Goal: Information Seeking & Learning: Learn about a topic

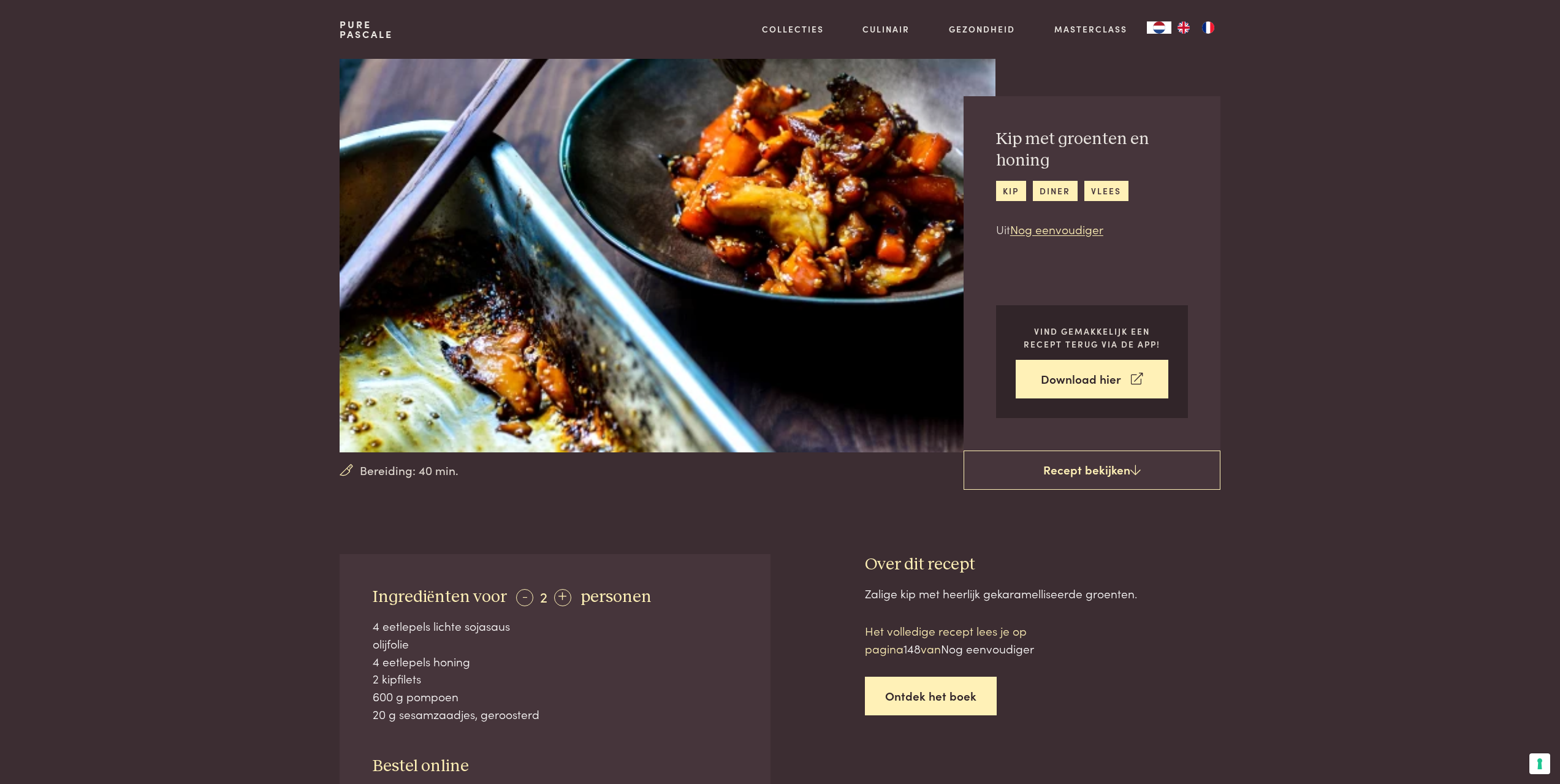
click at [922, 699] on link "Ontdek het boek" at bounding box center [931, 695] width 132 height 38
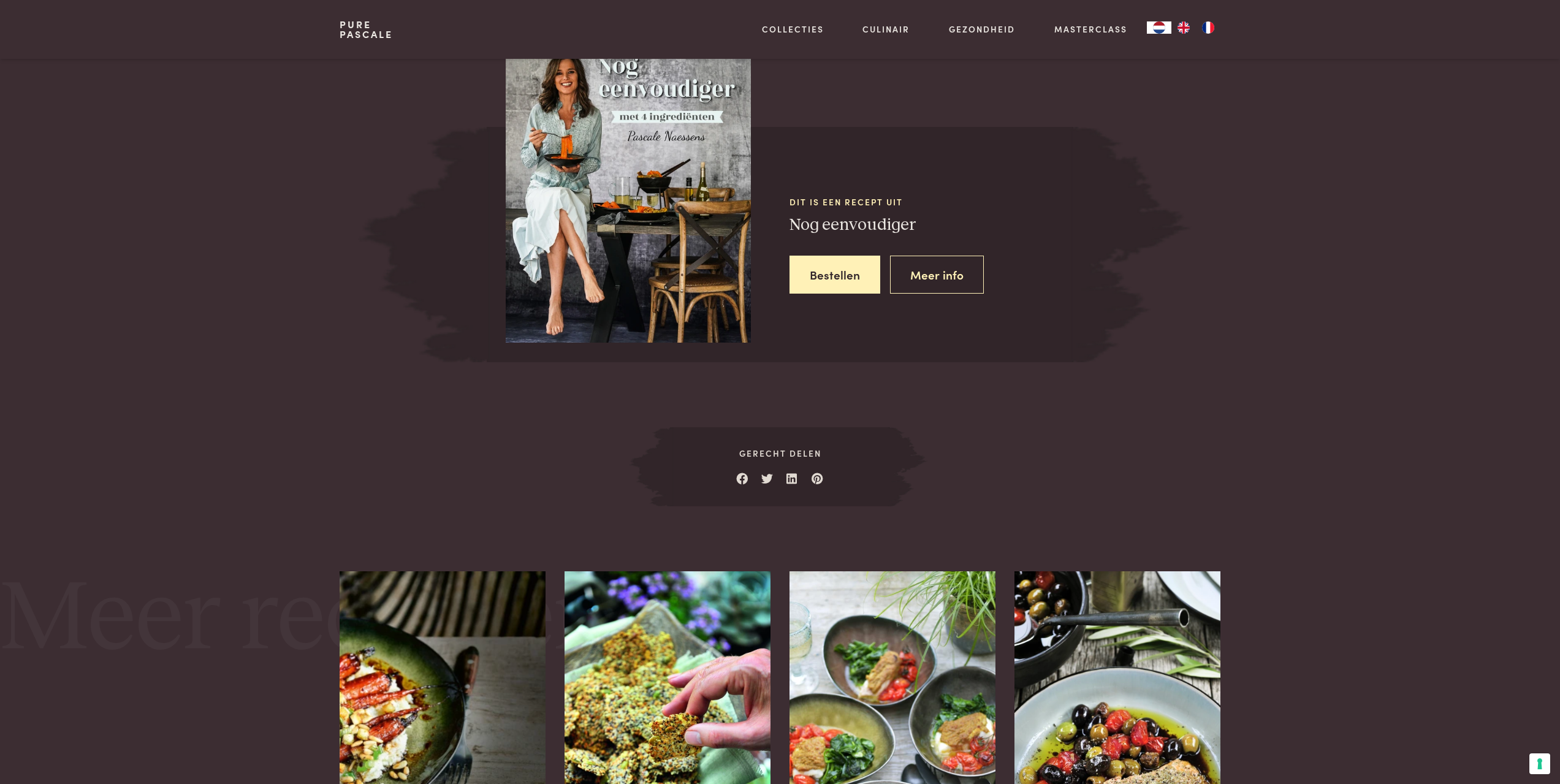
scroll to position [1084, 0]
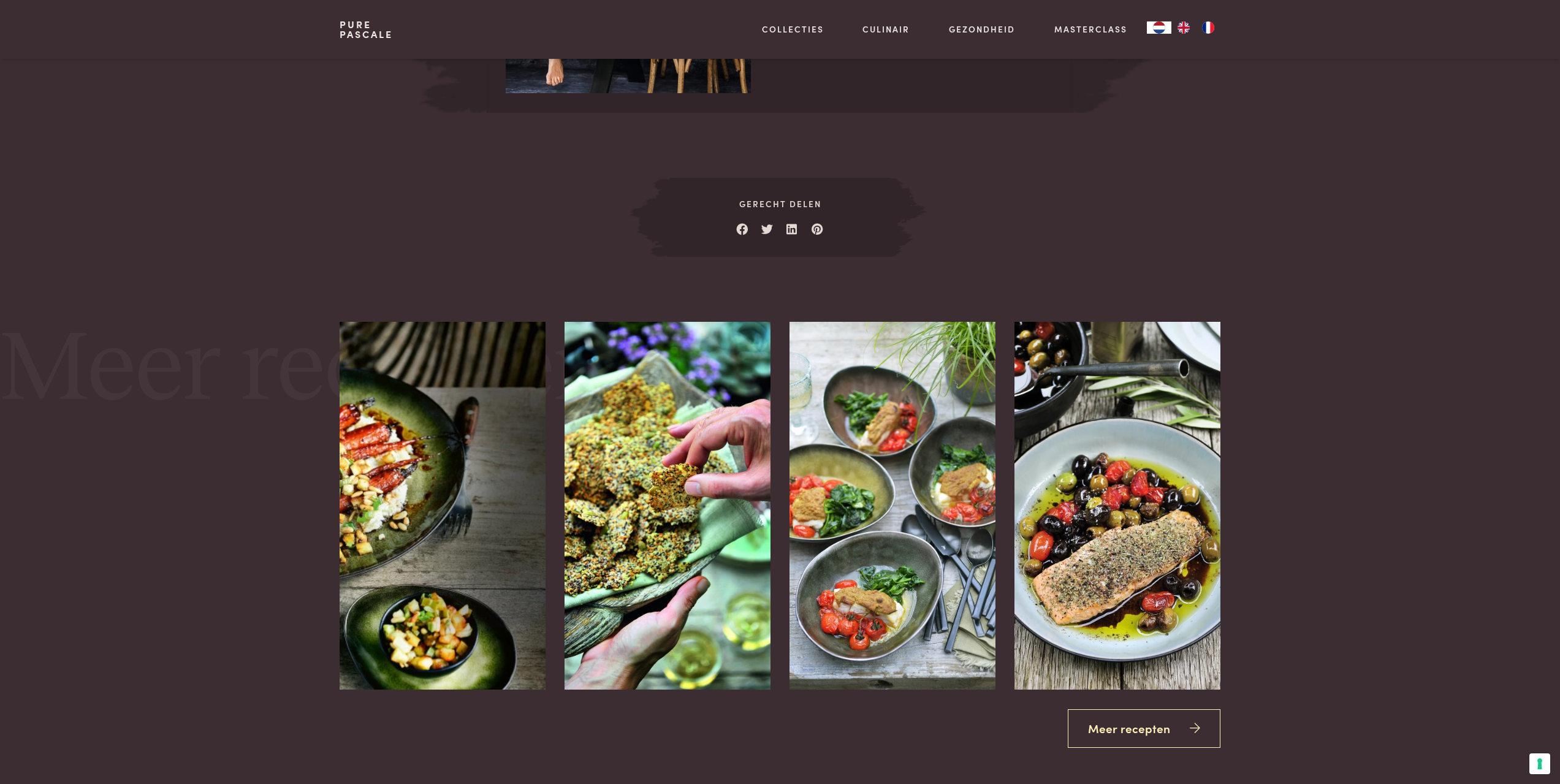
scroll to position [1391, 0]
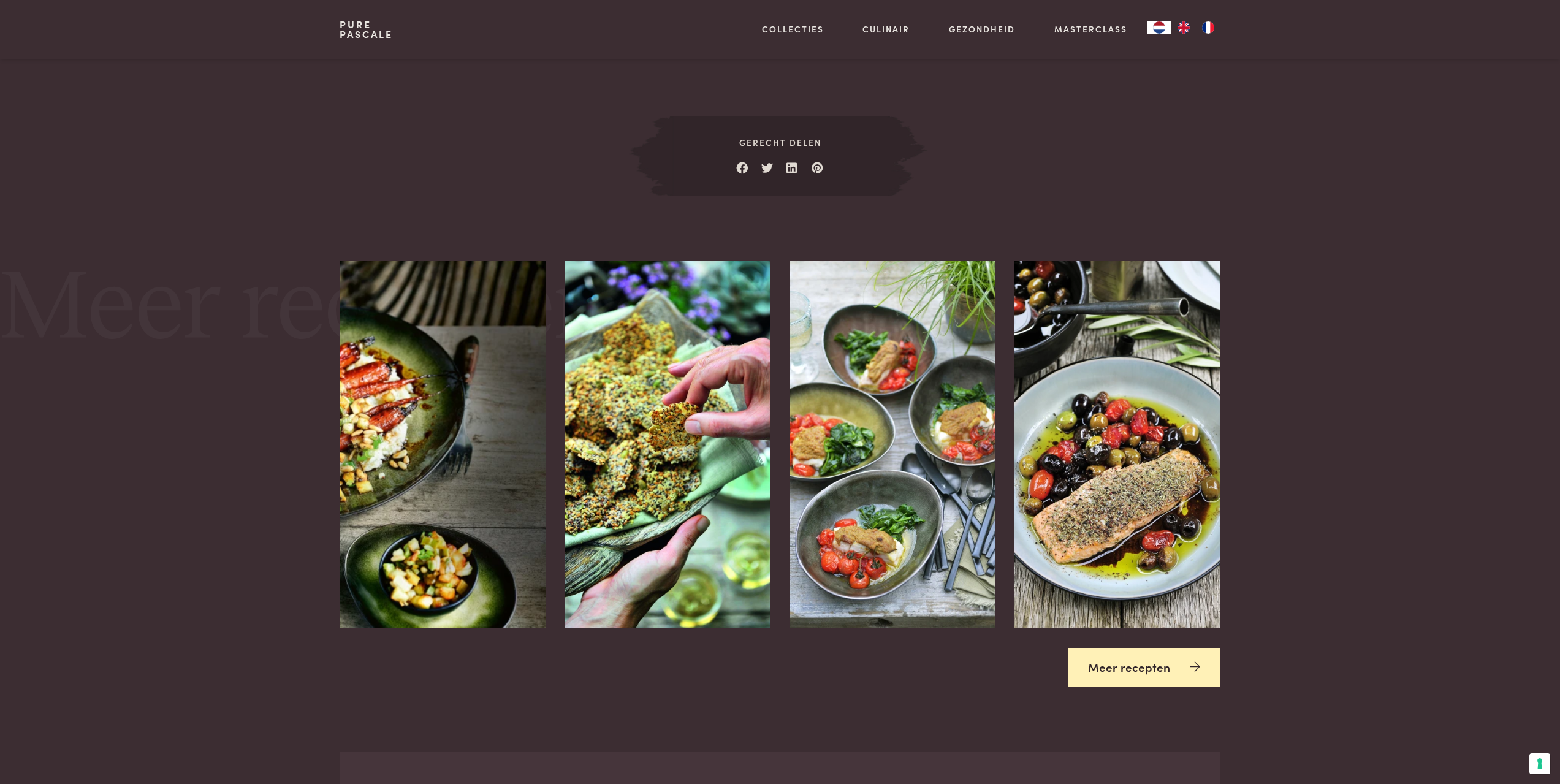
click at [1137, 668] on link "Meer recepten" at bounding box center [1144, 667] width 152 height 38
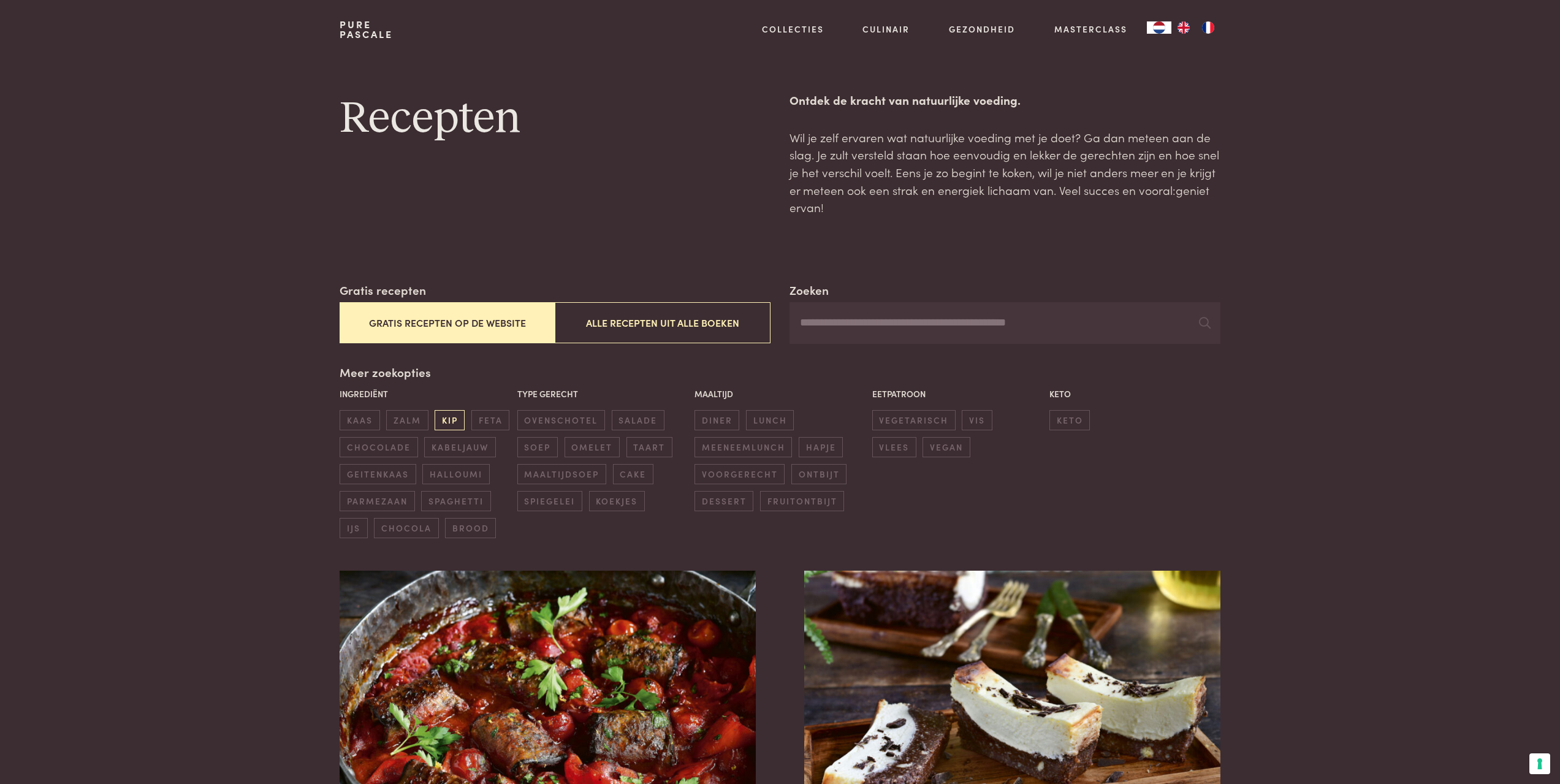
click at [443, 419] on span "kip" at bounding box center [449, 420] width 30 height 20
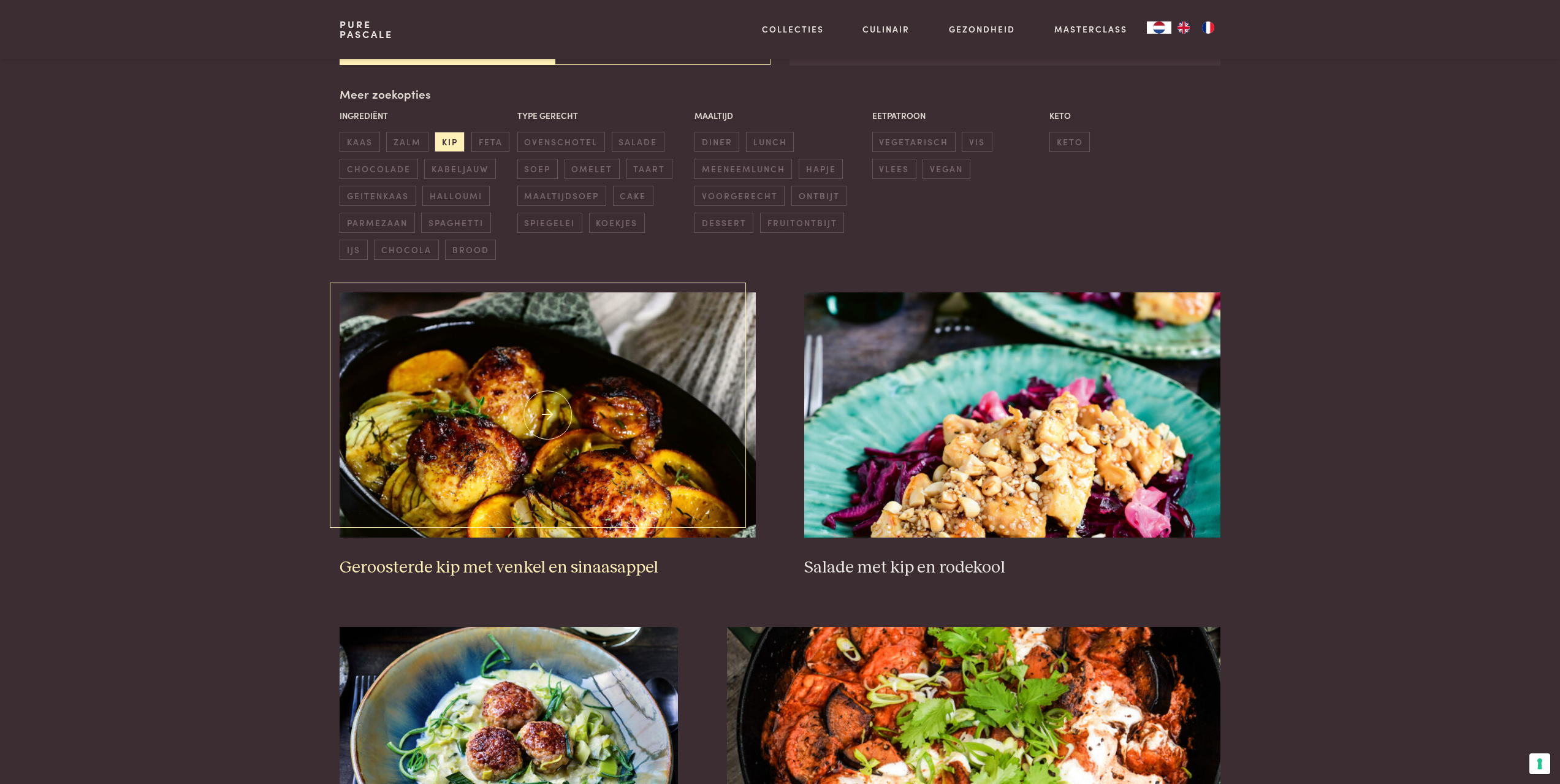
scroll to position [282, 0]
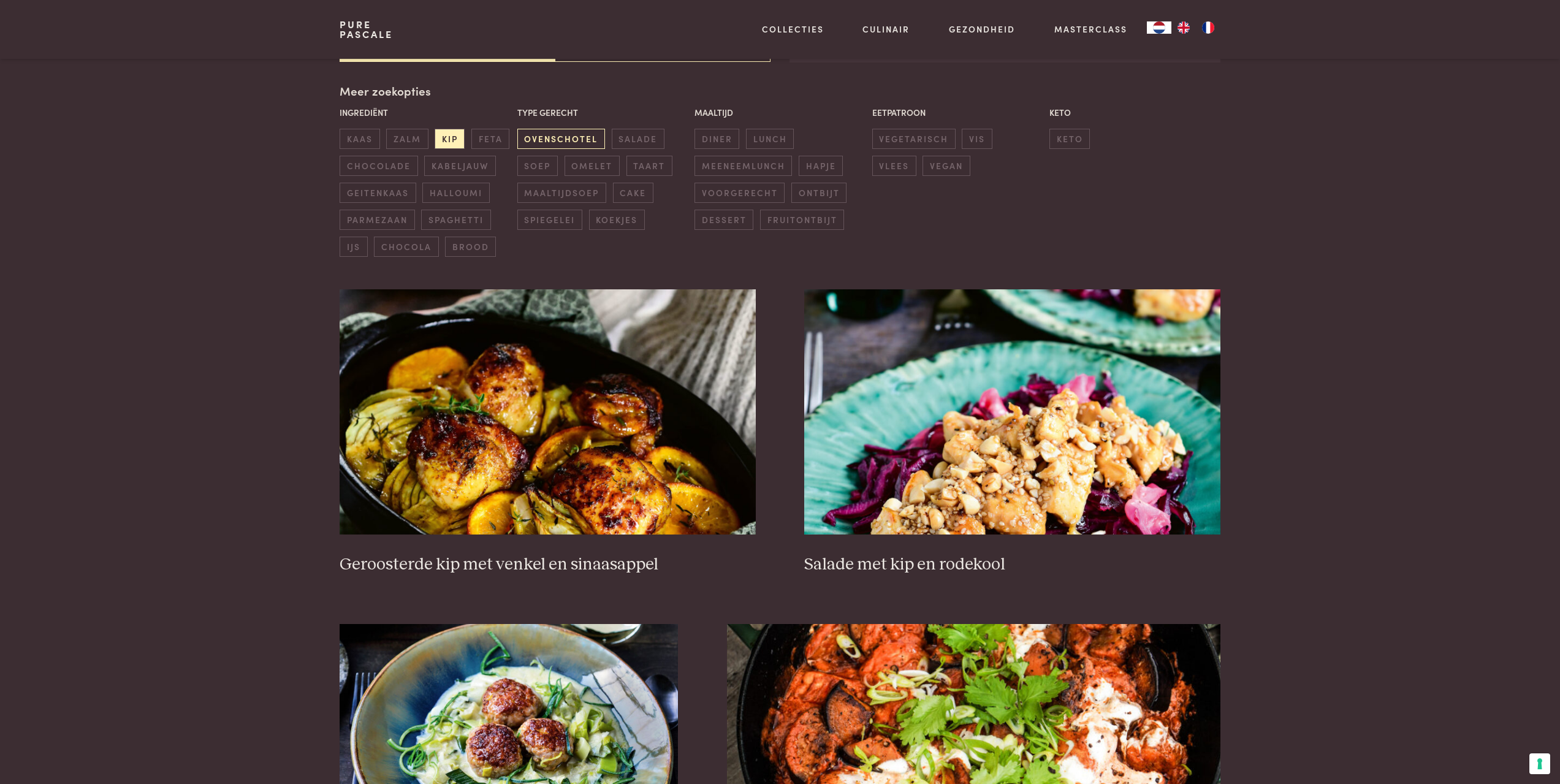
click at [563, 138] on span "ovenschotel" at bounding box center [561, 138] width 88 height 20
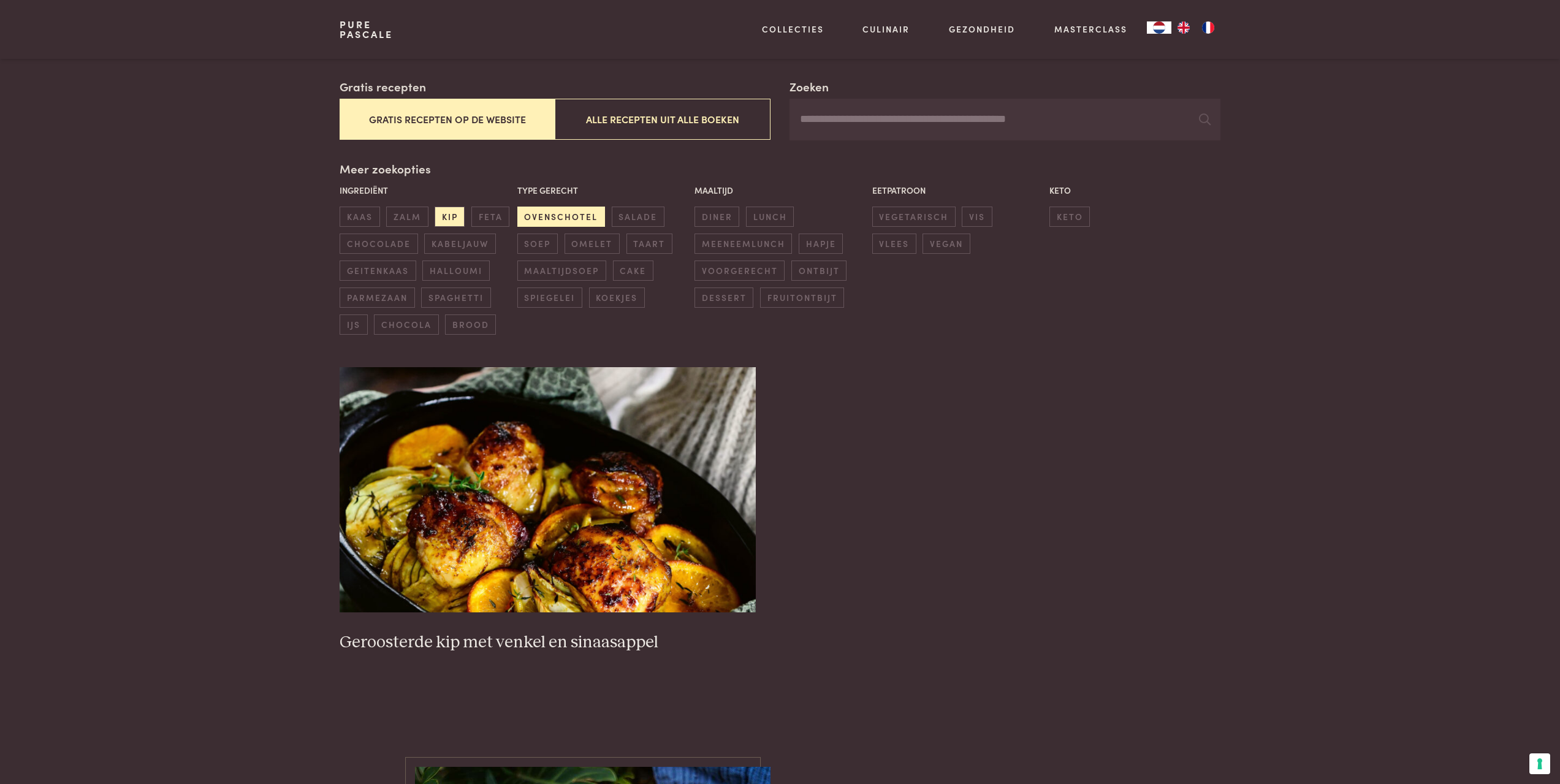
scroll to position [202, 0]
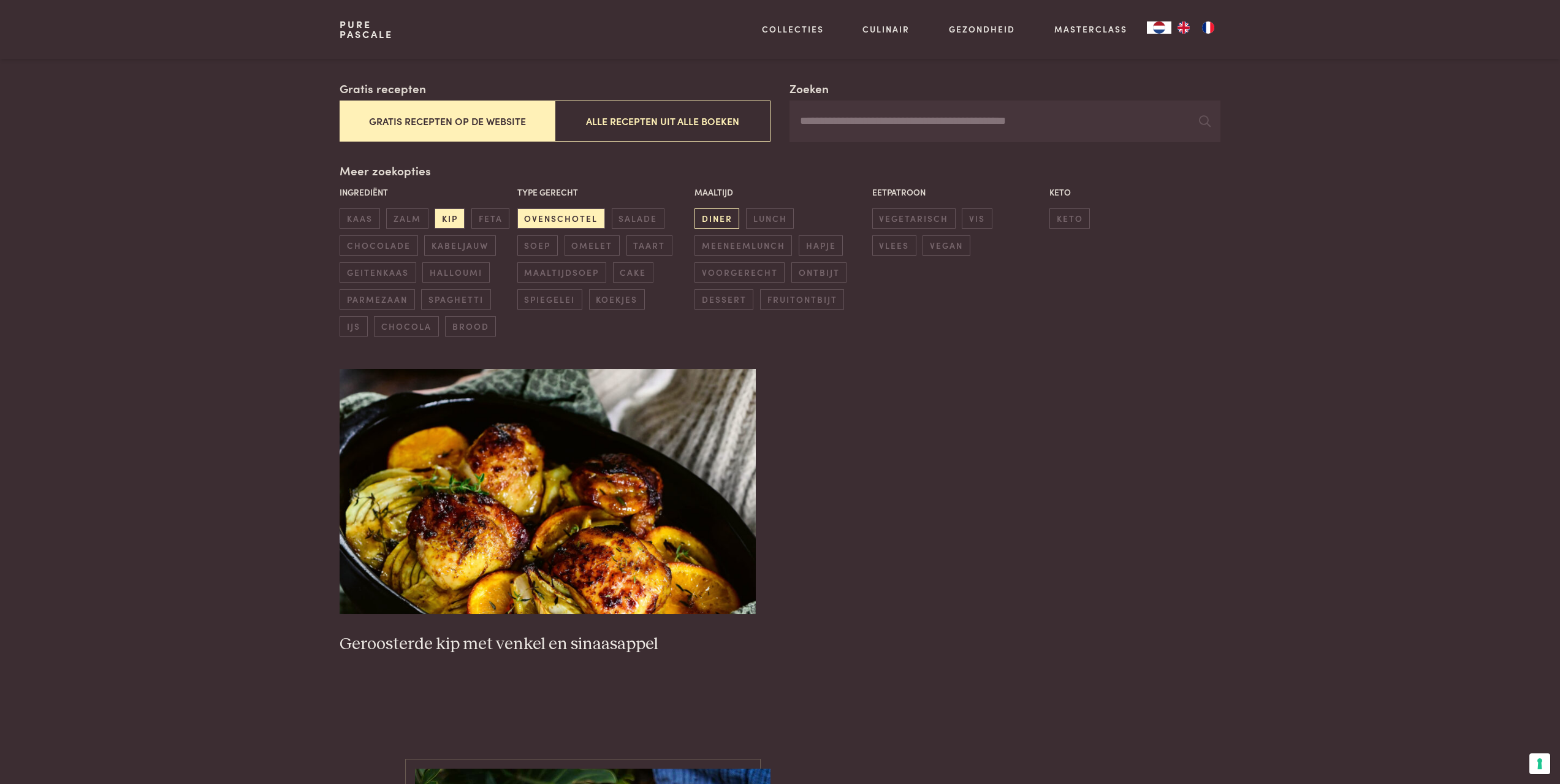
click at [719, 217] on span "diner" at bounding box center [716, 218] width 45 height 20
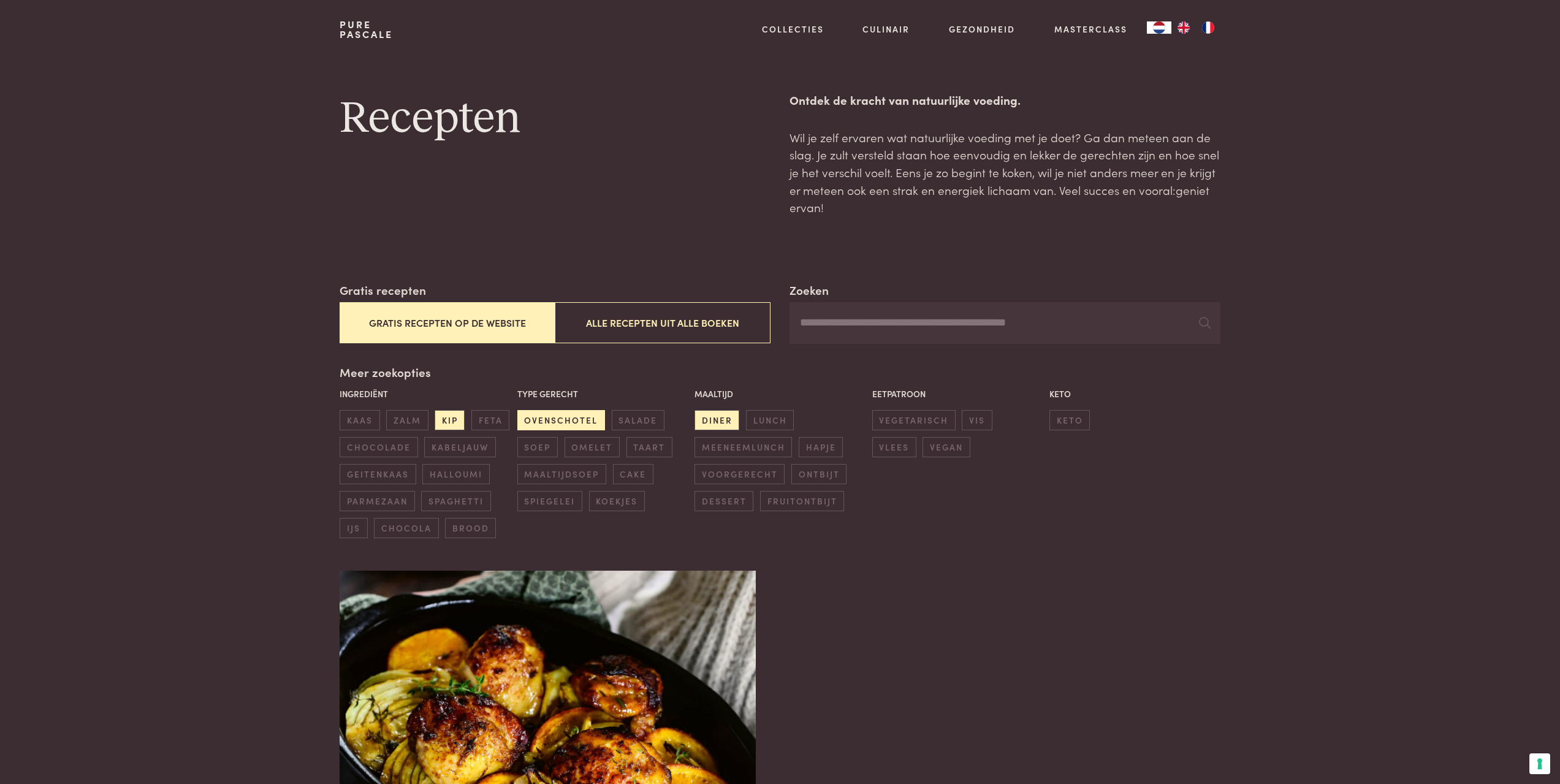
click at [567, 414] on span "ovenschotel" at bounding box center [561, 420] width 88 height 20
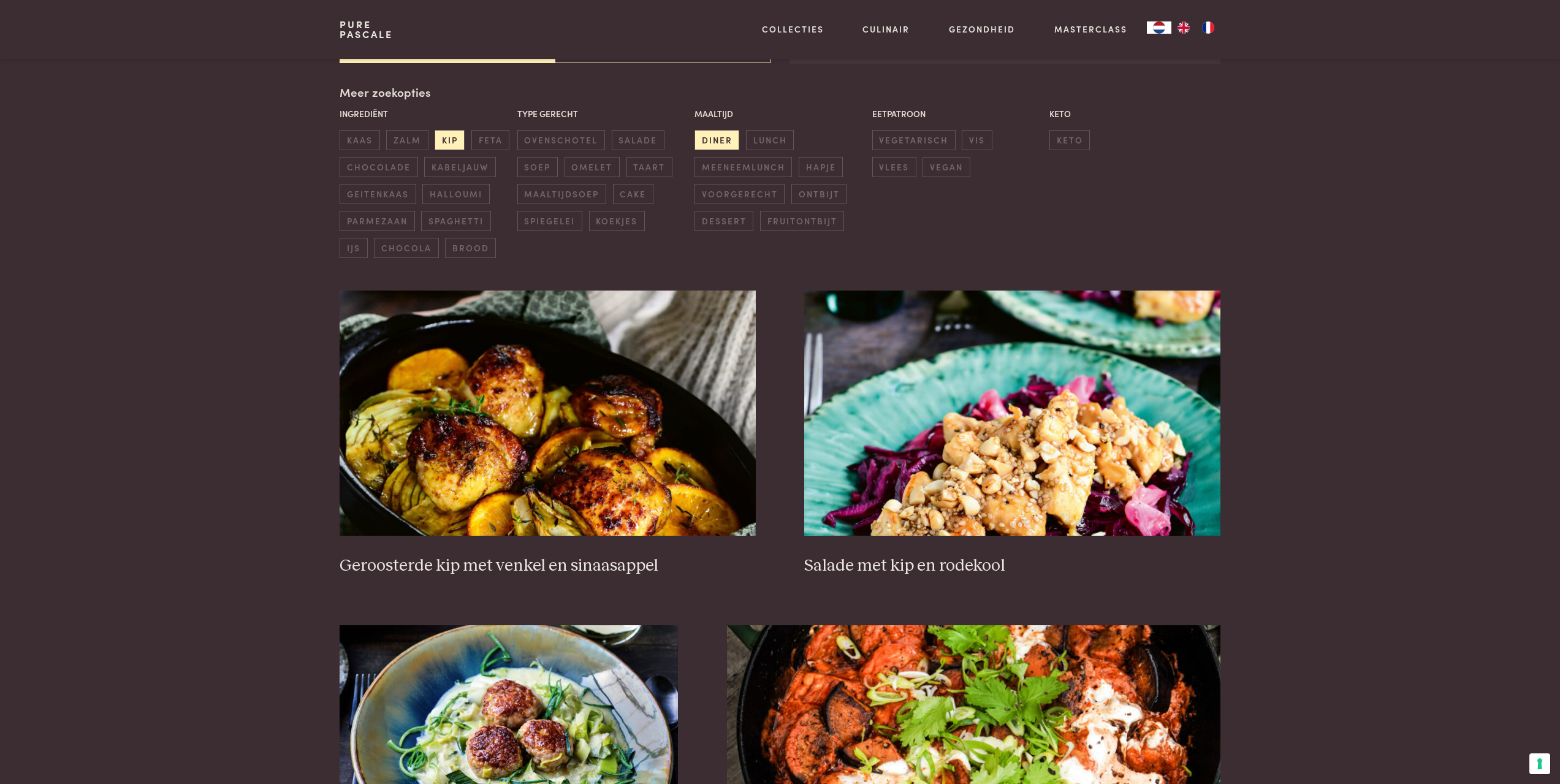
scroll to position [282, 0]
